Goal: Task Accomplishment & Management: Use online tool/utility

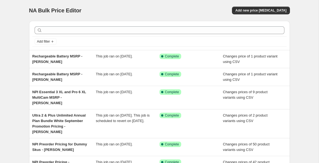
scroll to position [148, 0]
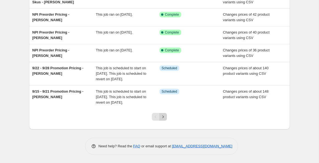
click at [163, 118] on icon "Next" at bounding box center [162, 116] width 5 height 5
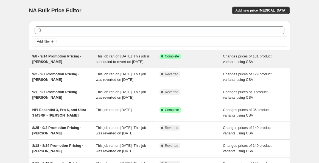
click at [67, 58] on span "9/8 - 9/14 Promotion Pricing - [PERSON_NAME]" at bounding box center [56, 59] width 49 height 10
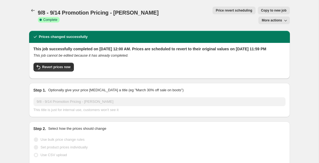
click at [276, 18] on span "More actions" at bounding box center [272, 20] width 20 height 4
click at [273, 21] on span "Export Recap CSV" at bounding box center [277, 22] width 30 height 4
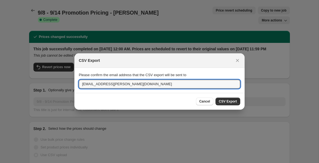
drag, startPoint x: 124, startPoint y: 83, endPoint x: 58, endPoint y: 77, distance: 66.4
paste input "cmillar"
type input "[EMAIL_ADDRESS][PERSON_NAME][DOMAIN_NAME]"
click at [223, 102] on span "CSV Export" at bounding box center [228, 101] width 18 height 4
